Goal: Information Seeking & Learning: Learn about a topic

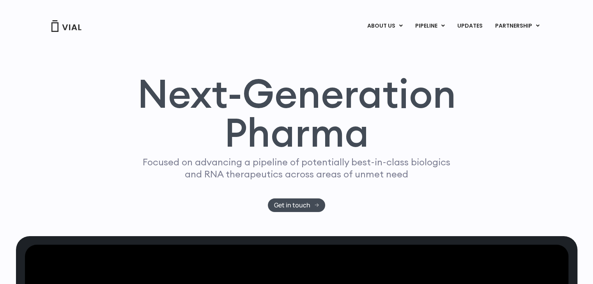
click at [390, 46] on link "ABOUT US" at bounding box center [397, 45] width 68 height 12
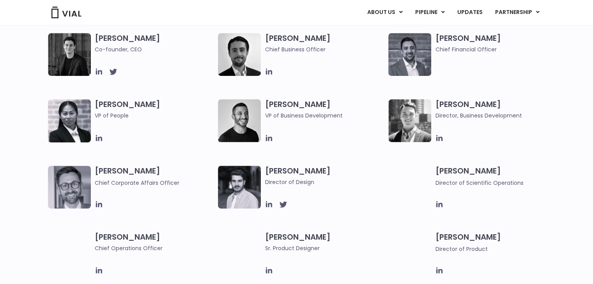
scroll to position [405, 0]
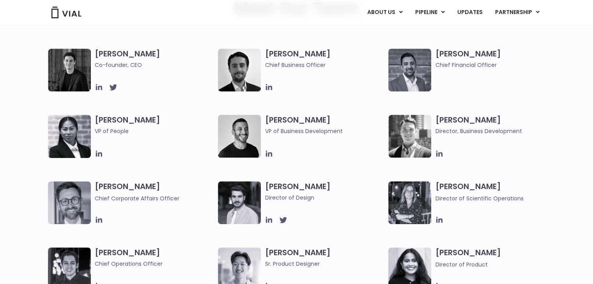
click at [362, 172] on div "[PERSON_NAME] Co-founder, CEO [PERSON_NAME] Chief Business Officer [PERSON_NAME…" at bounding box center [303, 215] width 511 height 332
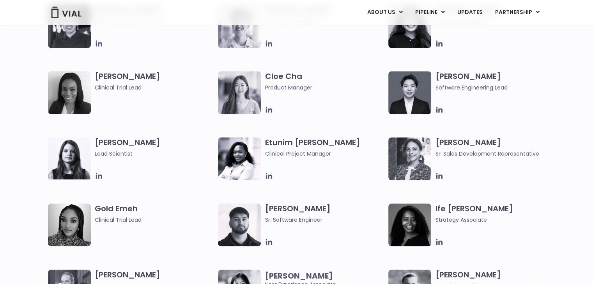
scroll to position [1178, 0]
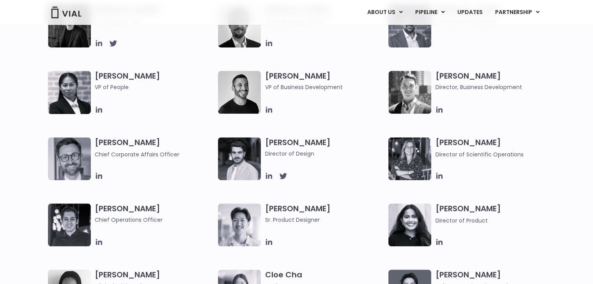
click at [565, 127] on div "[PERSON_NAME] Co-founder, CEO [PERSON_NAME] Chief Business Officer [PERSON_NAME…" at bounding box center [296, 171] width 593 height 332
click at [433, 14] on link "PIPELINE" at bounding box center [429, 12] width 42 height 13
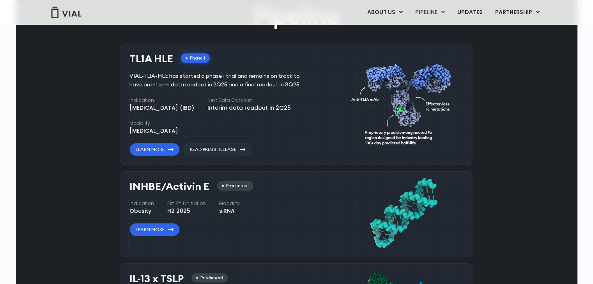
scroll to position [455, 0]
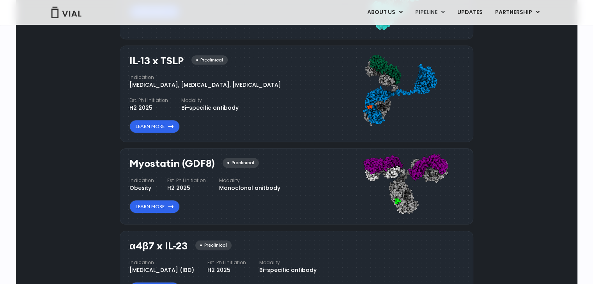
scroll to position [705, 0]
